Goal: Task Accomplishment & Management: Manage account settings

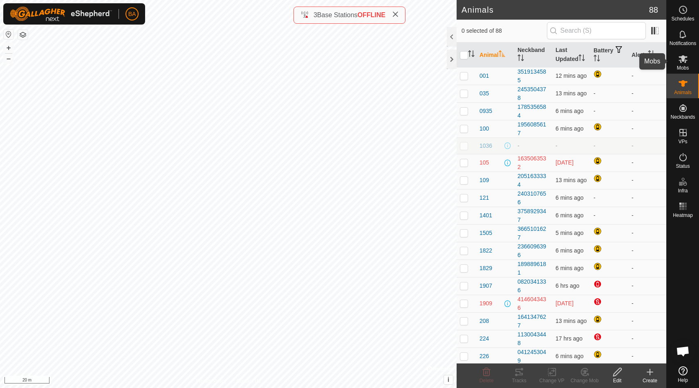
click at [680, 64] on es-mob-svg-icon at bounding box center [683, 58] width 15 height 13
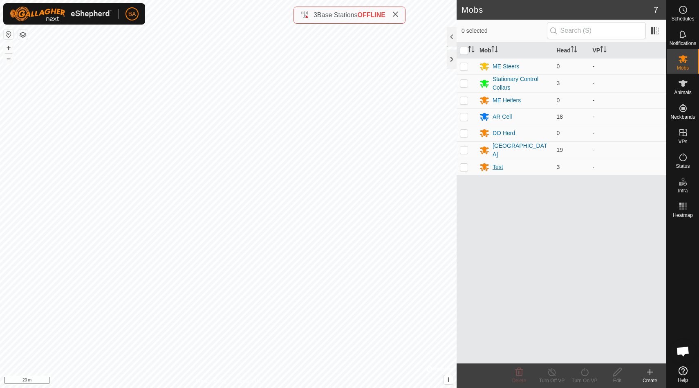
click at [499, 164] on div "Test" at bounding box center [498, 167] width 11 height 9
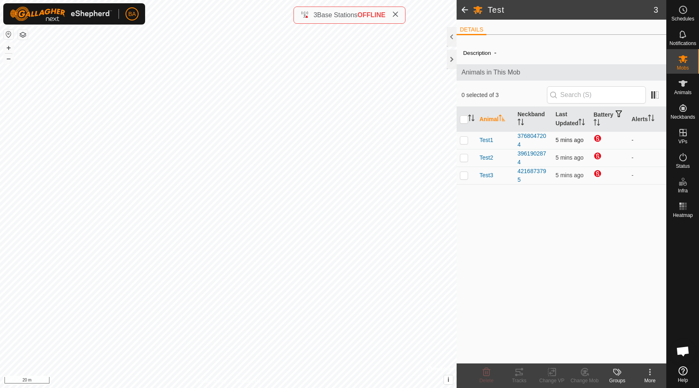
click at [464, 139] on p-checkbox at bounding box center [464, 140] width 8 height 7
checkbox input "true"
click at [464, 156] on p-checkbox at bounding box center [464, 157] width 8 height 7
checkbox input "true"
click at [462, 175] on p-checkbox at bounding box center [464, 175] width 8 height 7
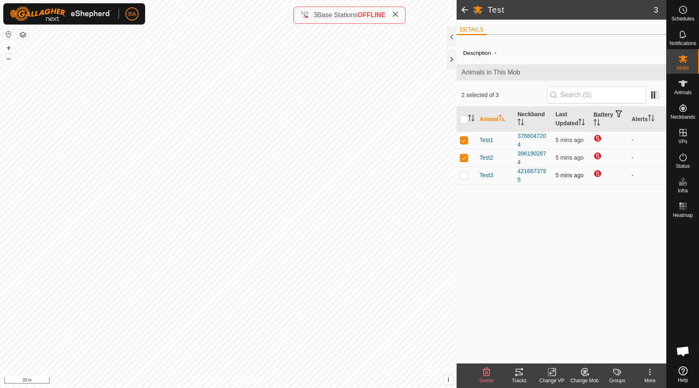
checkbox input "true"
click at [519, 373] on icon at bounding box center [519, 372] width 10 height 10
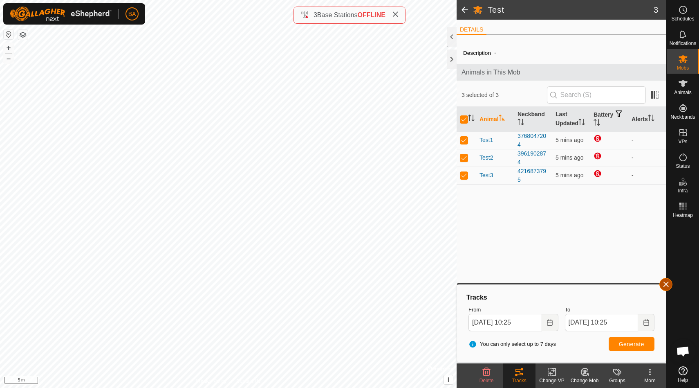
click at [669, 284] on button "button" at bounding box center [666, 284] width 13 height 13
